Goal: Transaction & Acquisition: Book appointment/travel/reservation

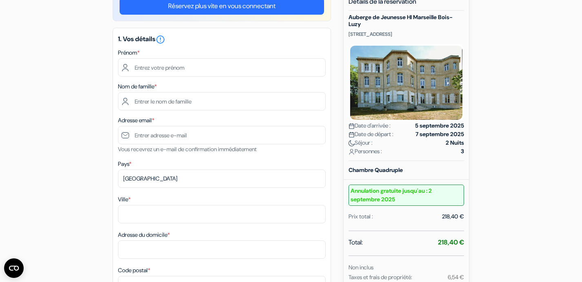
scroll to position [82, 0]
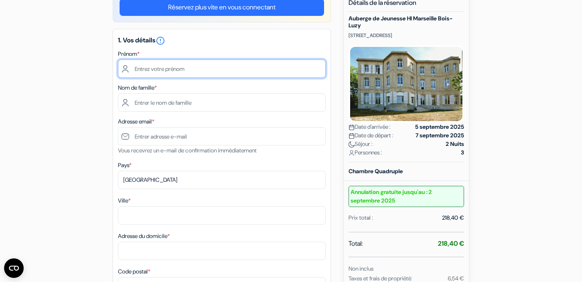
click at [192, 71] on input "text" at bounding box center [222, 69] width 208 height 18
type input "Aleix"
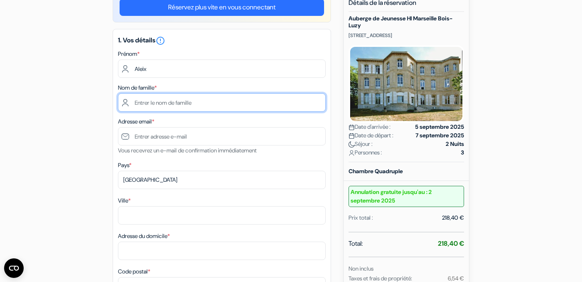
type input "Mata Paris"
type input "[EMAIL_ADDRESS][DOMAIN_NAME]"
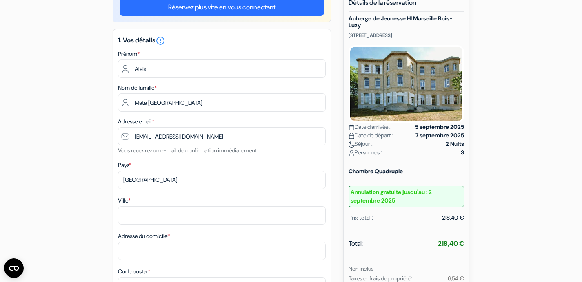
type input "Barcelona"
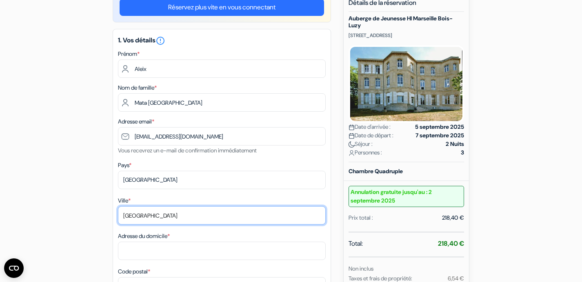
type input "Rosselló, 294"
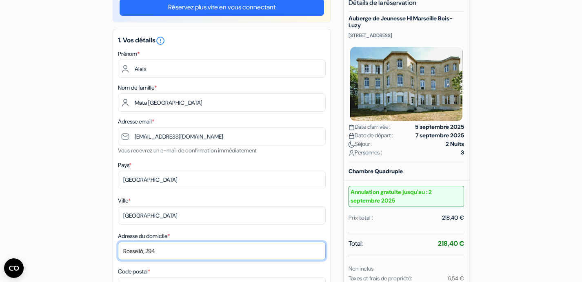
type input "08011"
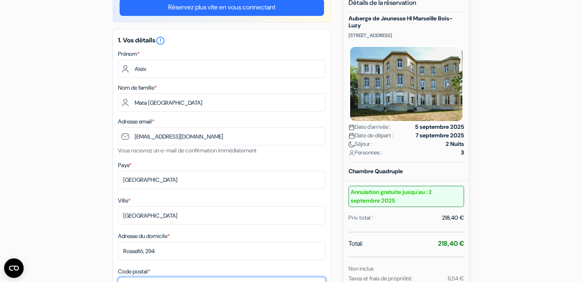
type input "645172628"
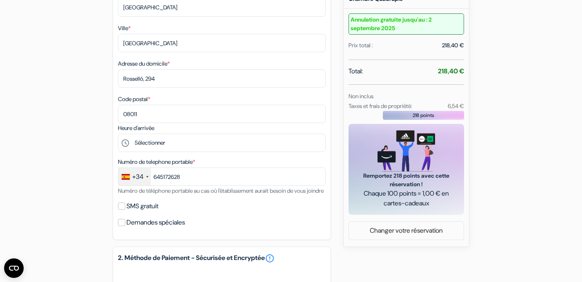
scroll to position [278, 0]
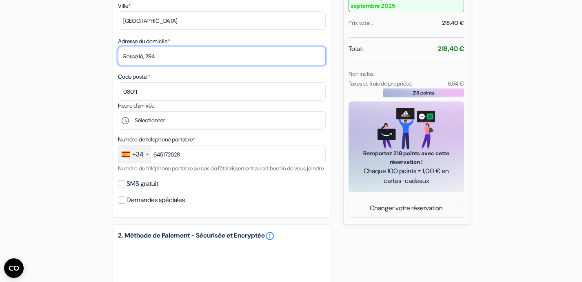
click at [158, 49] on input "Rosselló, 294" at bounding box center [222, 56] width 208 height 18
type input "Sant Lluís, 26"
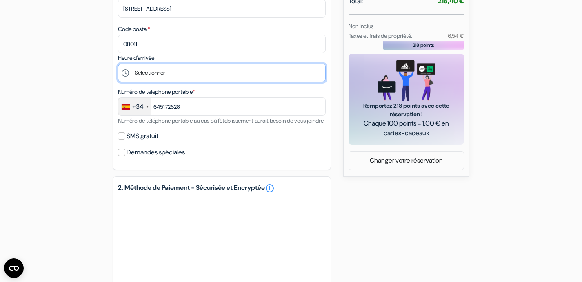
click at [178, 73] on select "Sélectionner 15:00 16:00 17:00 18:00 19:00 20:00" at bounding box center [222, 73] width 208 height 18
select select "15"
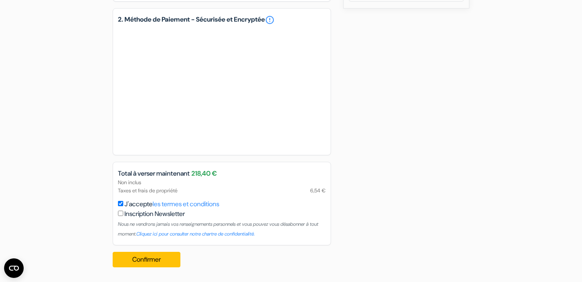
scroll to position [505, 0]
click at [164, 258] on button "Confirmer Loading..." at bounding box center [147, 260] width 68 height 16
click at [164, 257] on button "Confirmer Loading..." at bounding box center [147, 260] width 68 height 16
click at [155, 251] on div "Confirmer Loading... Traitement de la demande..." at bounding box center [149, 260] width 73 height 29
click at [155, 256] on button "Confirmer Loading..." at bounding box center [147, 260] width 68 height 16
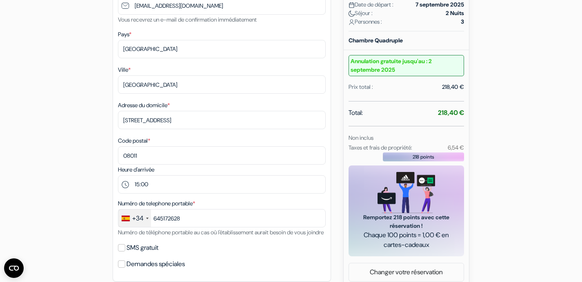
scroll to position [190, 0]
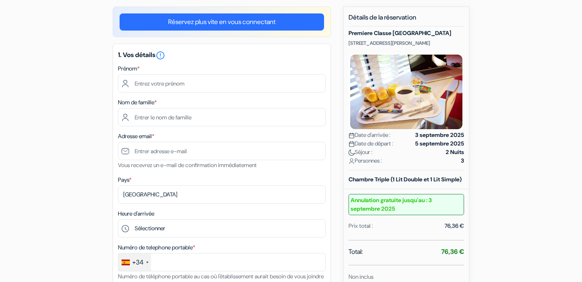
scroll to position [84, 0]
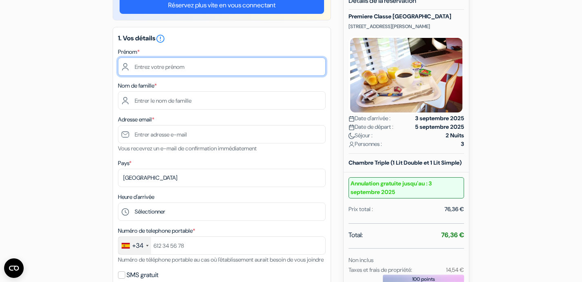
click at [212, 72] on input "text" at bounding box center [222, 67] width 208 height 18
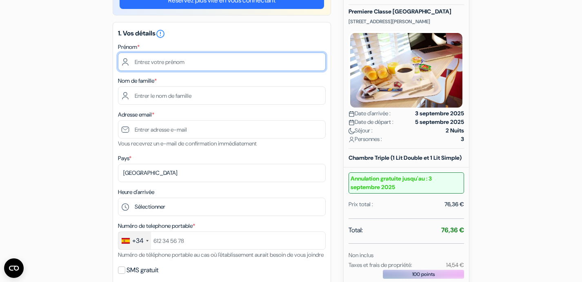
scroll to position [90, 0]
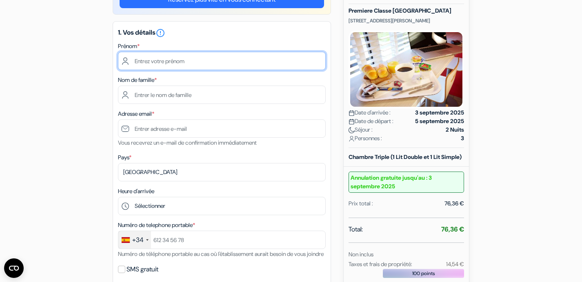
click at [206, 60] on input "text" at bounding box center [222, 61] width 208 height 18
type input "Aleix"
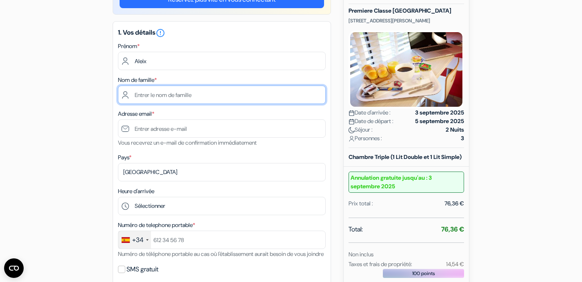
type input "Mata Paris"
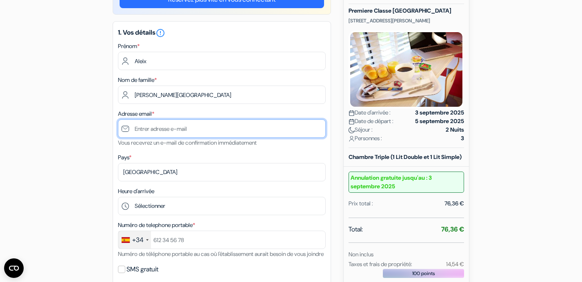
type input "[EMAIL_ADDRESS][DOMAIN_NAME]"
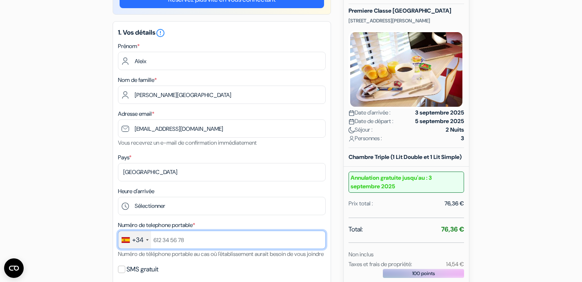
type input "+34645172628"
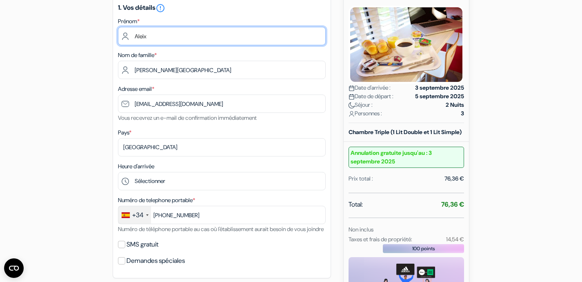
scroll to position [116, 0]
type input "[PERSON_NAME] Paris"
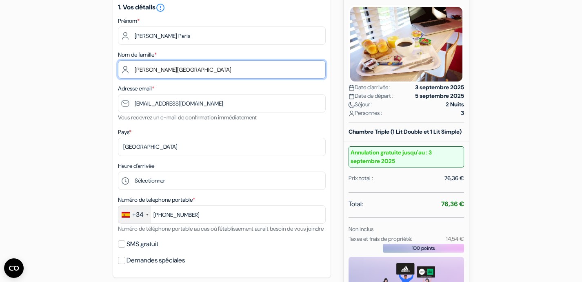
click at [171, 71] on input "Mata Paris" at bounding box center [222, 69] width 208 height 18
type input "M"
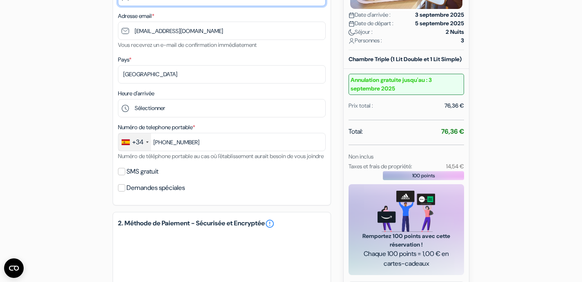
scroll to position [196, 0]
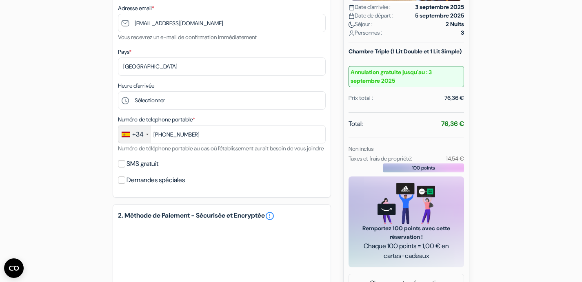
type input "Aleix"
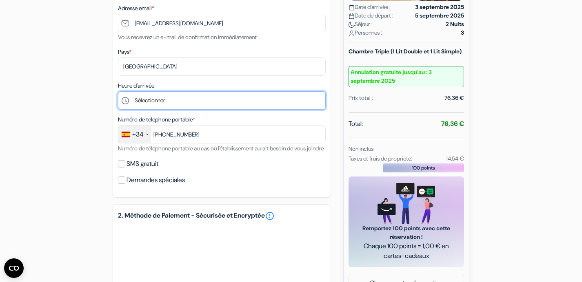
click at [187, 100] on select "Sélectionner 14:00 15:00 16:00 17:00 18:00 19:00 20:00 21:00" at bounding box center [222, 100] width 208 height 18
select select "14"
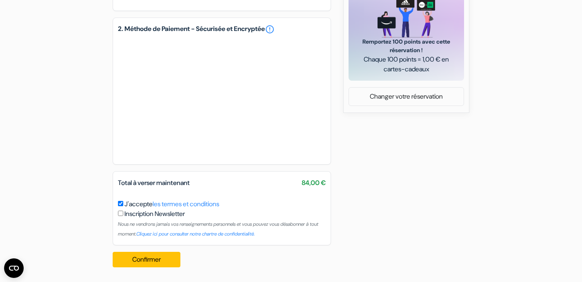
scroll to position [394, 0]
click at [150, 255] on button "Confirmer Loading..." at bounding box center [147, 260] width 68 height 16
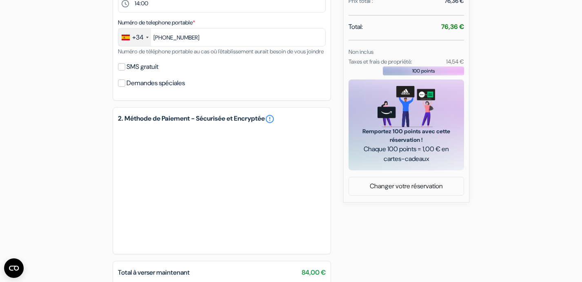
scroll to position [299, 0]
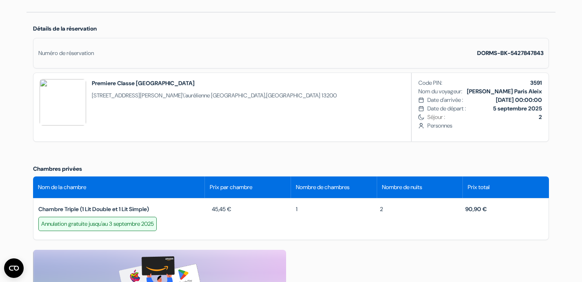
scroll to position [226, 0]
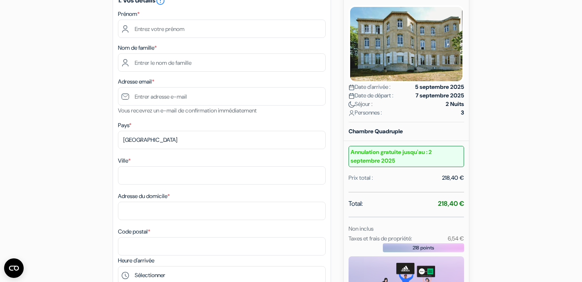
scroll to position [96, 0]
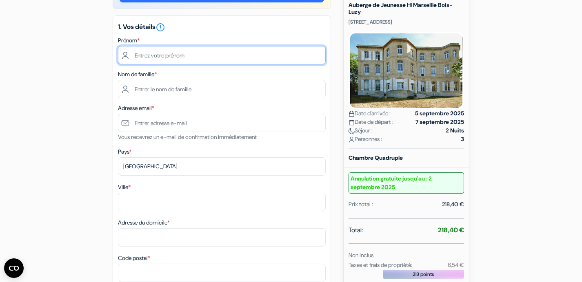
click at [183, 52] on input "text" at bounding box center [222, 55] width 208 height 18
type input "Aleix"
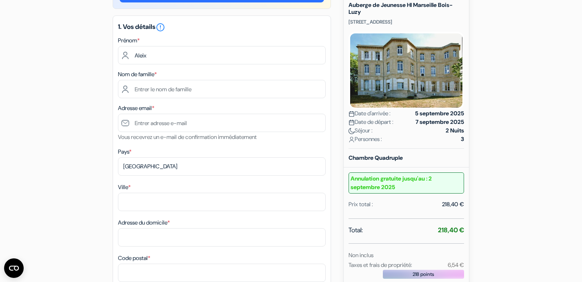
type input "Mata Paris"
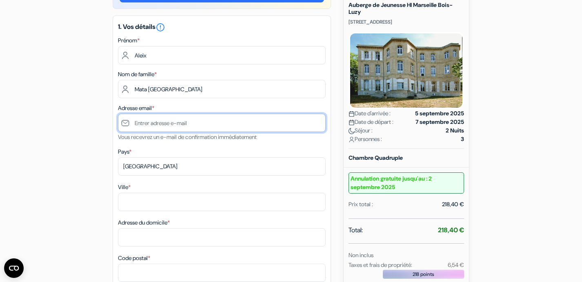
type input "[EMAIL_ADDRESS][DOMAIN_NAME]"
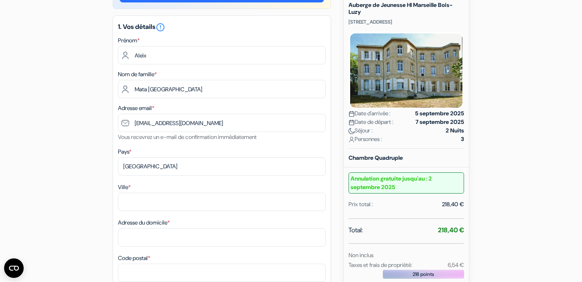
type input "Barcelona"
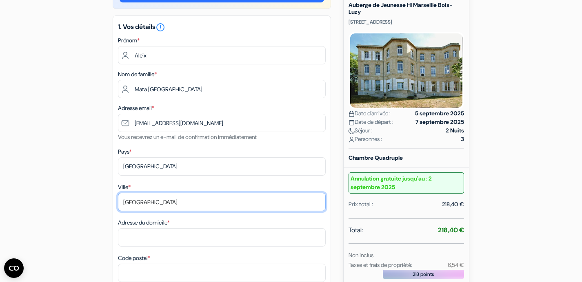
type input "Rosselló, 294"
type input "08011"
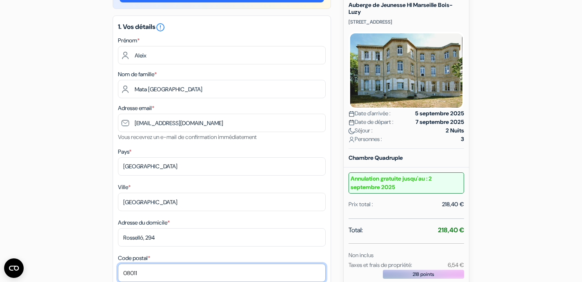
type input "645172628"
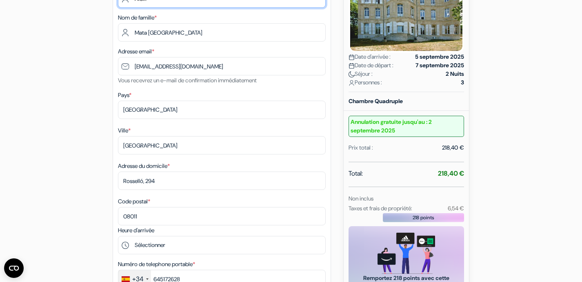
scroll to position [156, 0]
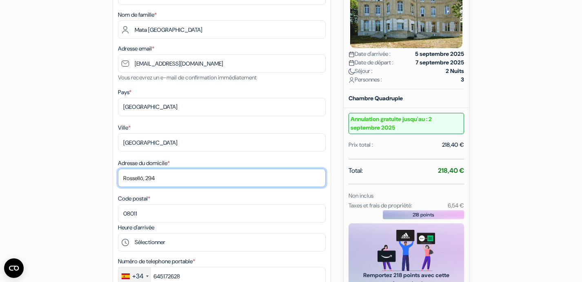
click at [166, 180] on input "Rosselló, 294" at bounding box center [222, 178] width 208 height 18
type input "Sant Lluís, 26"
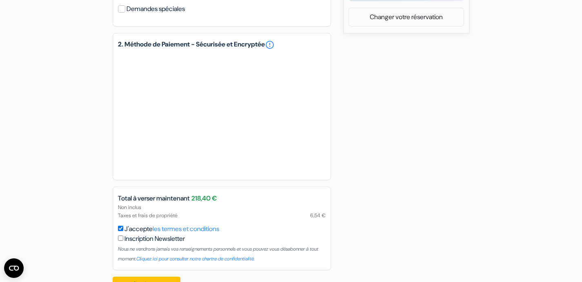
scroll to position [505, 0]
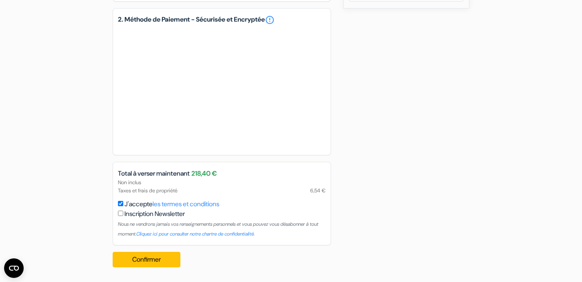
click at [166, 267] on div "Confirmer Loading... Traitement de la demande..." at bounding box center [149, 260] width 73 height 29
click at [161, 261] on button "Confirmer Loading..." at bounding box center [147, 260] width 68 height 16
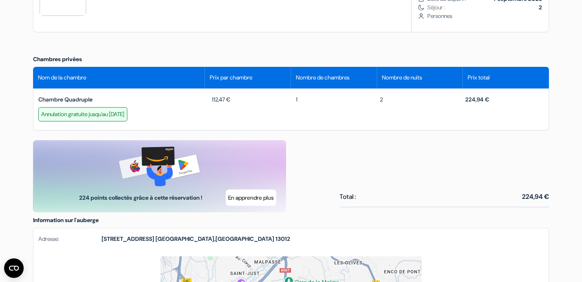
scroll to position [183, 0]
